Goal: Task Accomplishment & Management: Manage account settings

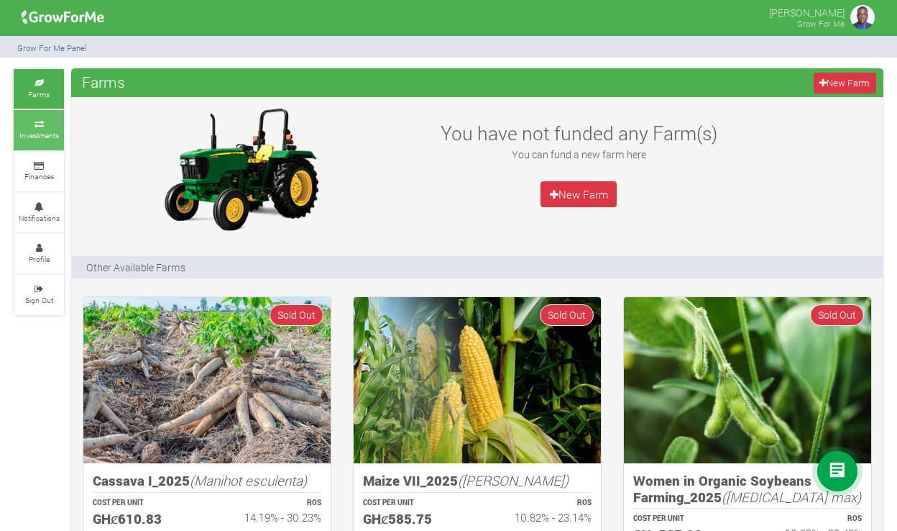
click at [46, 122] on icon at bounding box center [38, 124] width 43 height 7
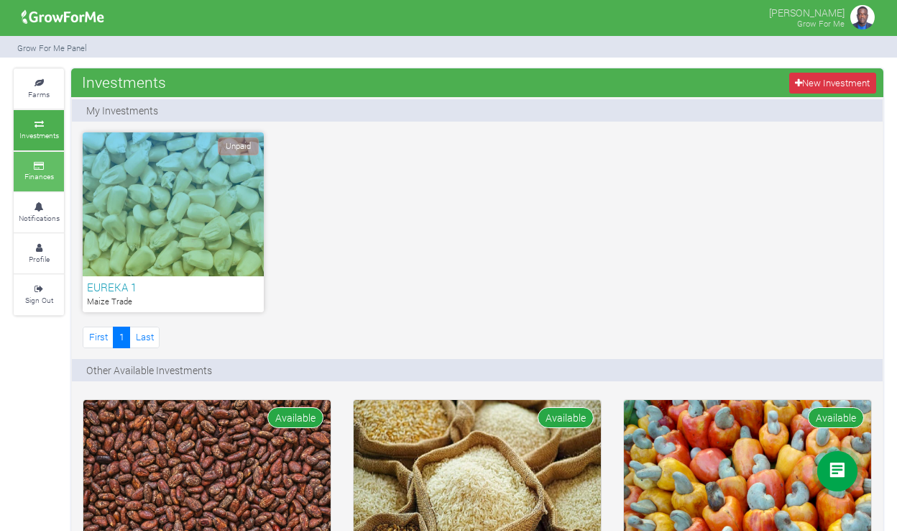
click at [39, 163] on icon at bounding box center [38, 165] width 43 height 7
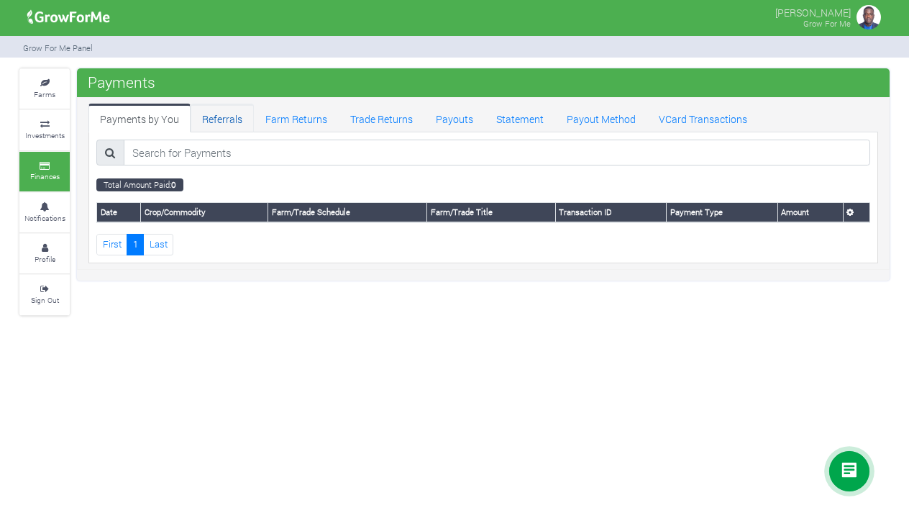
click at [214, 117] on link "Referrals" at bounding box center [222, 118] width 63 height 29
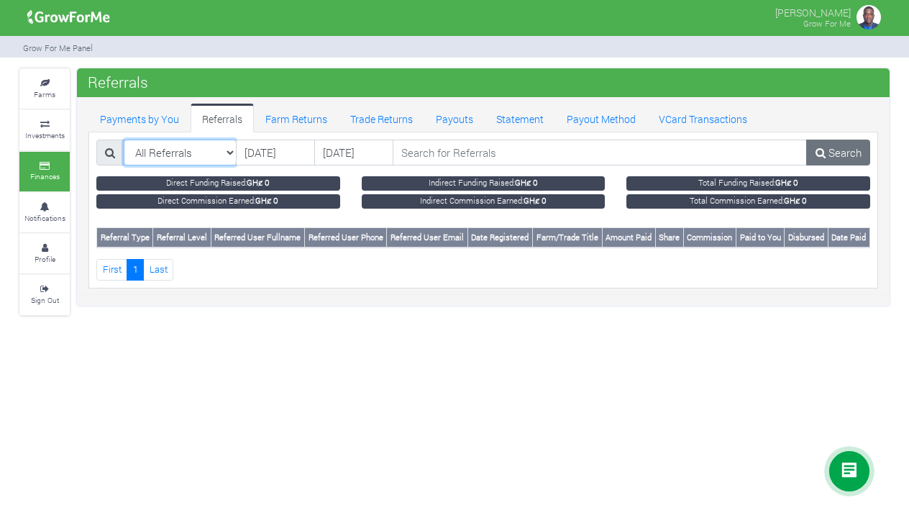
select select "?referralclass=Direct Referrals"
click at [53, 254] on small "Profile" at bounding box center [45, 259] width 21 height 10
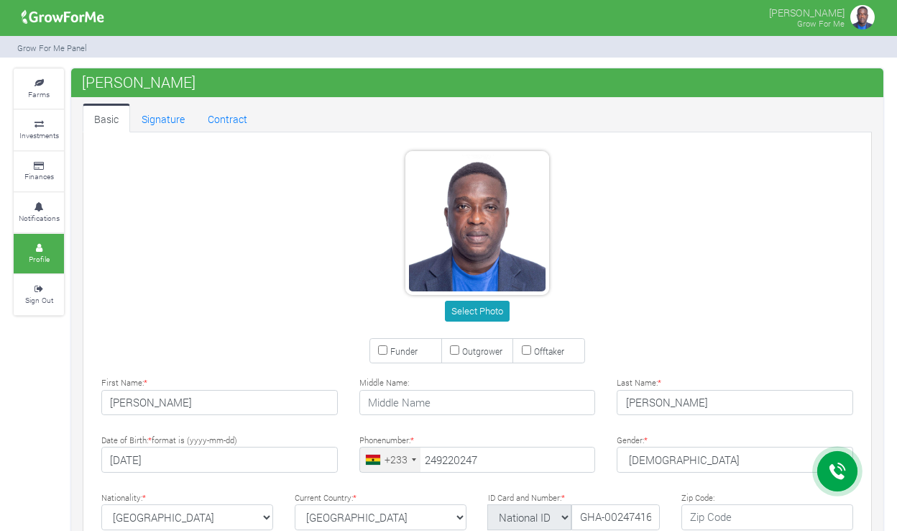
type input "24 922 0247"
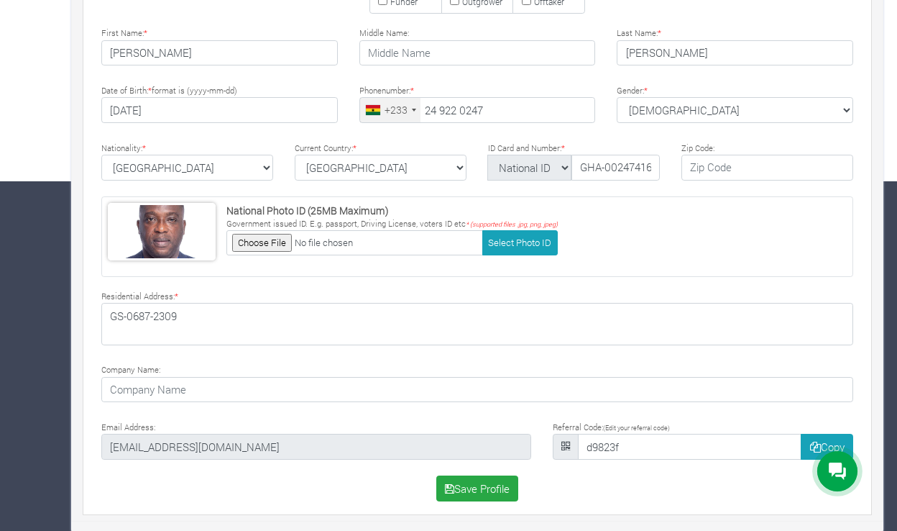
scroll to position [349, 0]
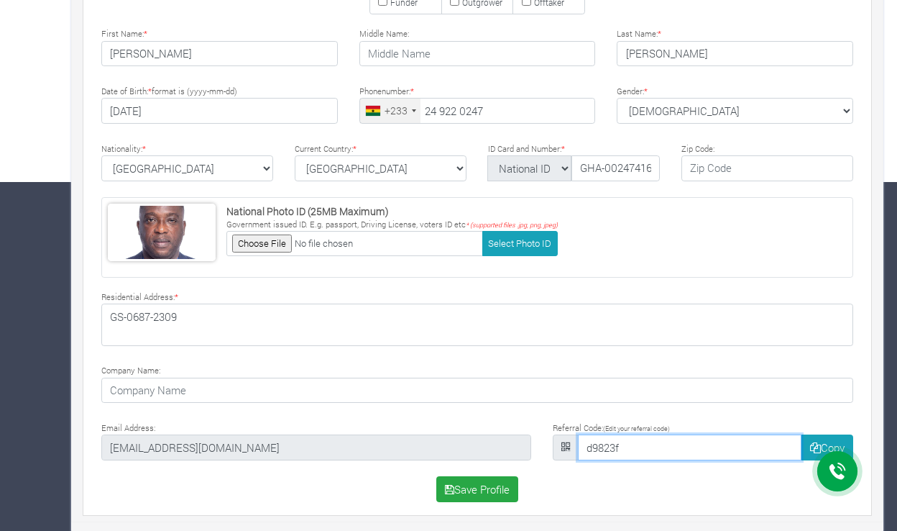
click at [655, 447] on input "d9823f" at bounding box center [690, 447] width 224 height 26
type input "d"
type input "Ebo1125"
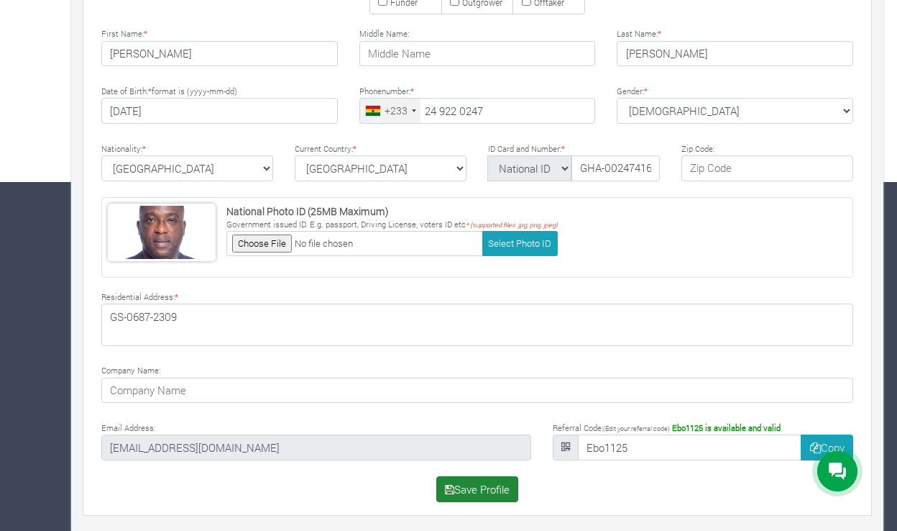
click at [490, 487] on button "Save Profile" at bounding box center [477, 489] width 83 height 26
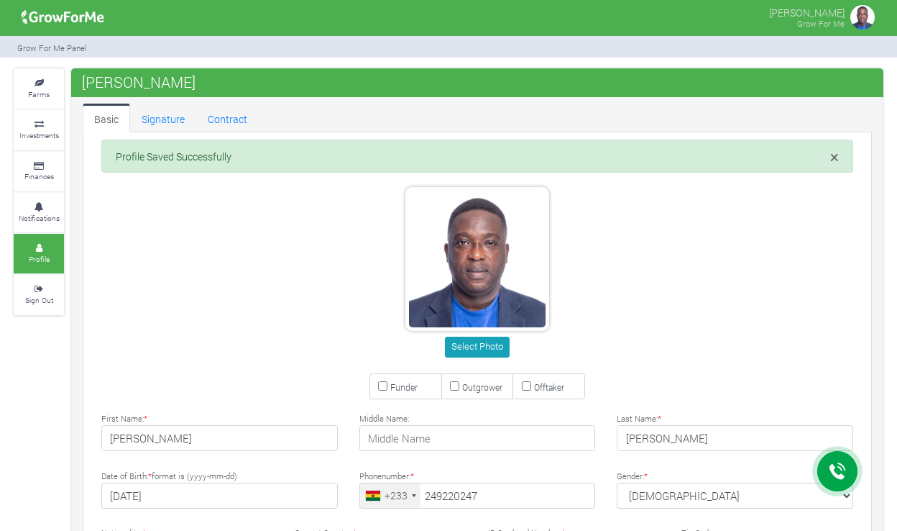
type input "24 922 0247"
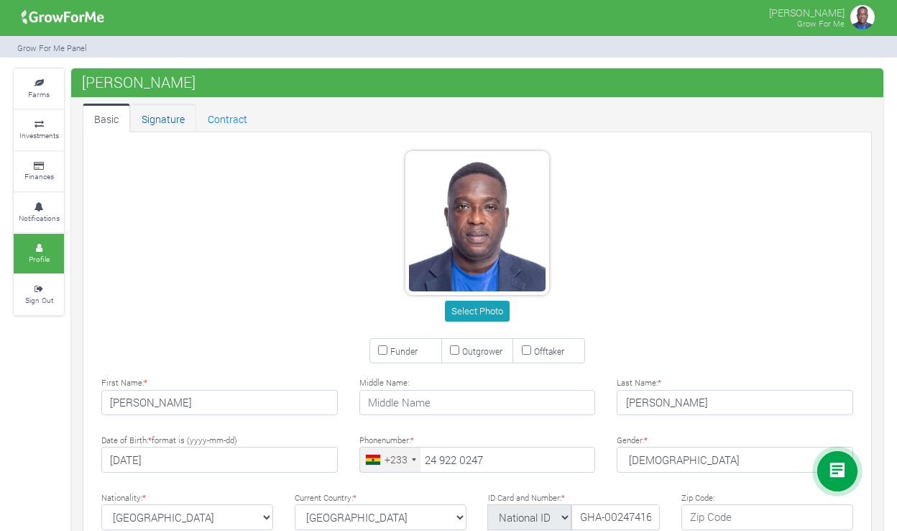
click at [176, 120] on link "Signature" at bounding box center [163, 118] width 66 height 29
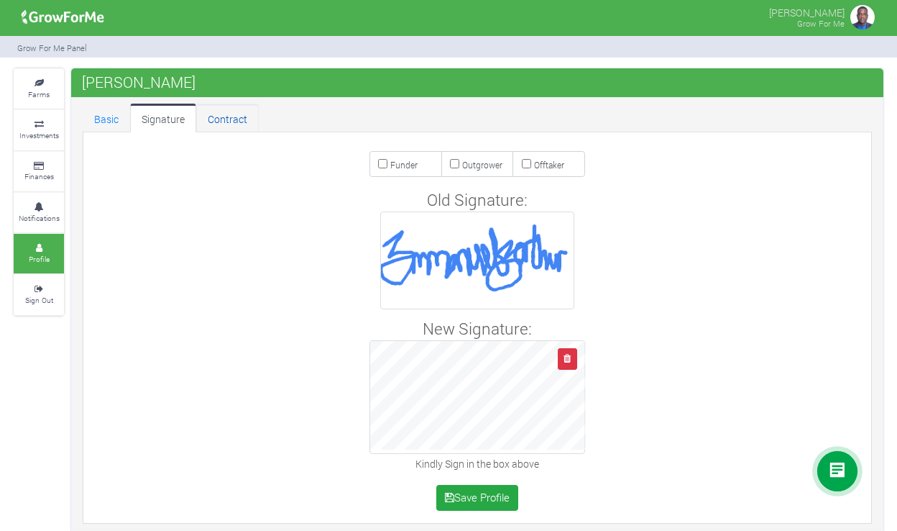
click at [225, 119] on link "Contract" at bounding box center [227, 118] width 63 height 29
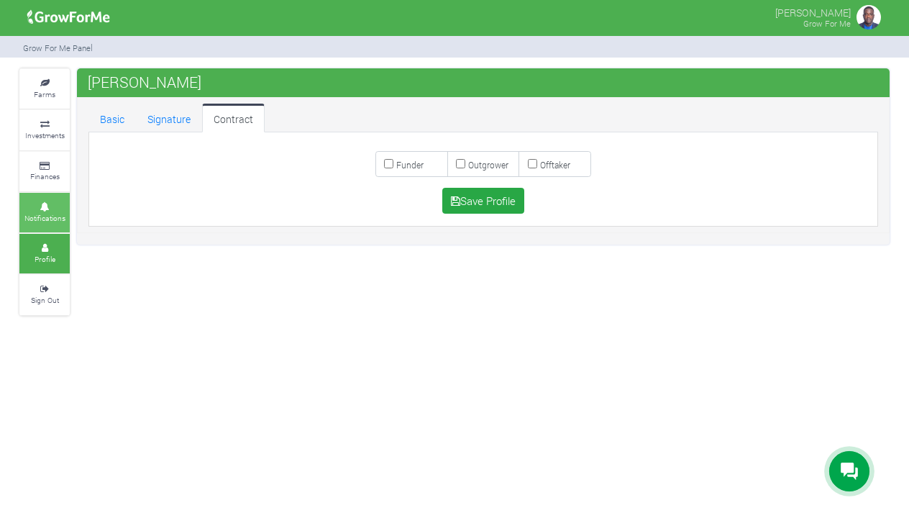
click at [52, 203] on icon at bounding box center [44, 206] width 43 height 7
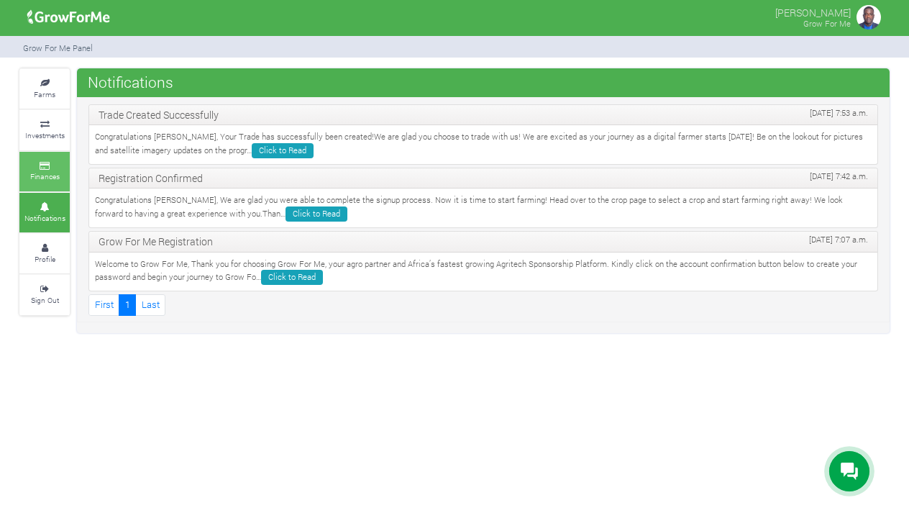
click at [45, 162] on icon at bounding box center [44, 165] width 43 height 7
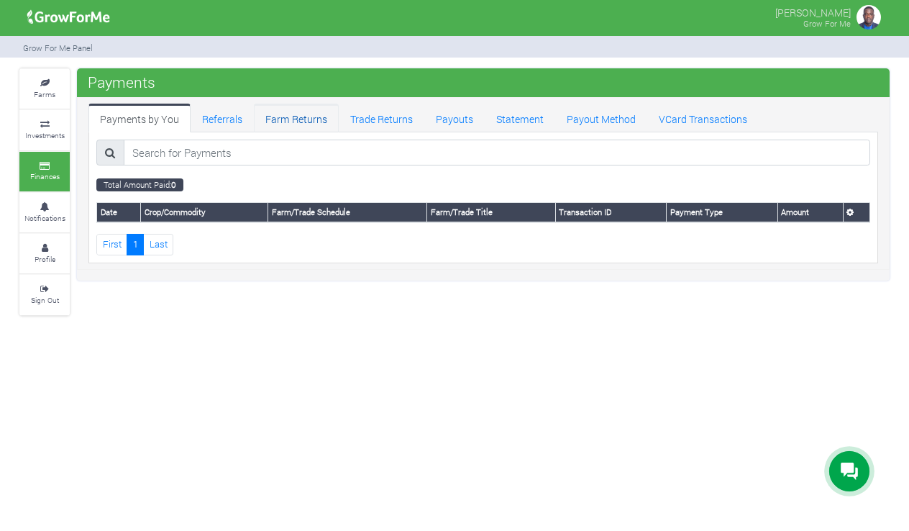
click at [290, 118] on link "Farm Returns" at bounding box center [296, 118] width 85 height 29
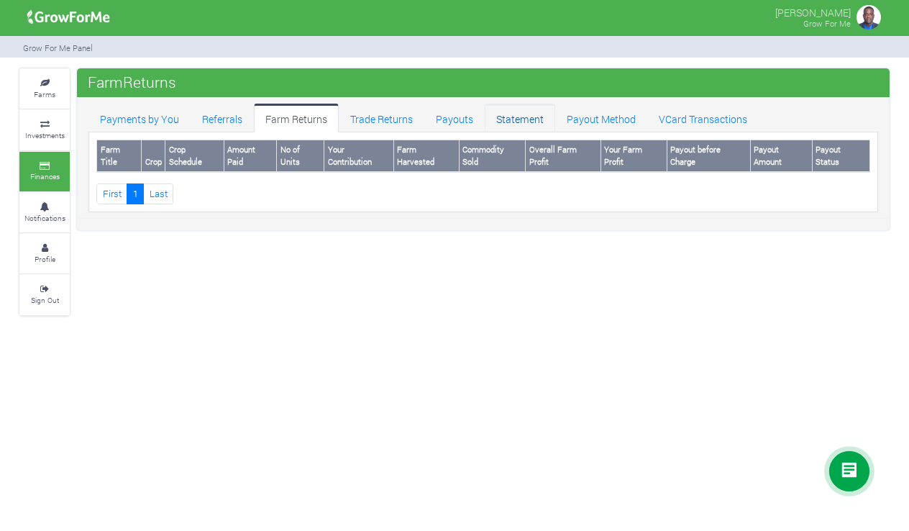
click at [504, 115] on link "Statement" at bounding box center [520, 118] width 70 height 29
